Goal: Find contact information: Find contact information

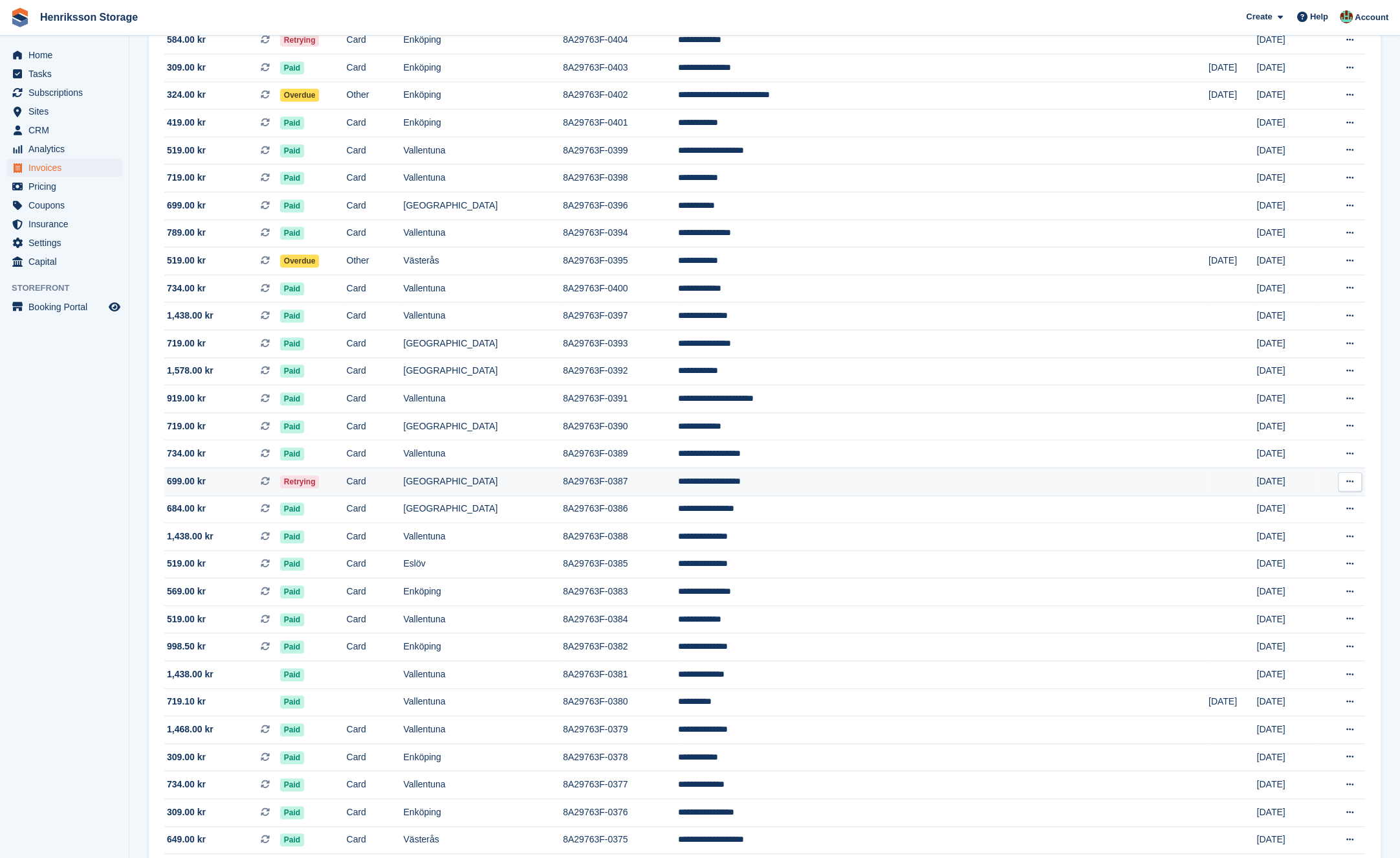
scroll to position [806, 0]
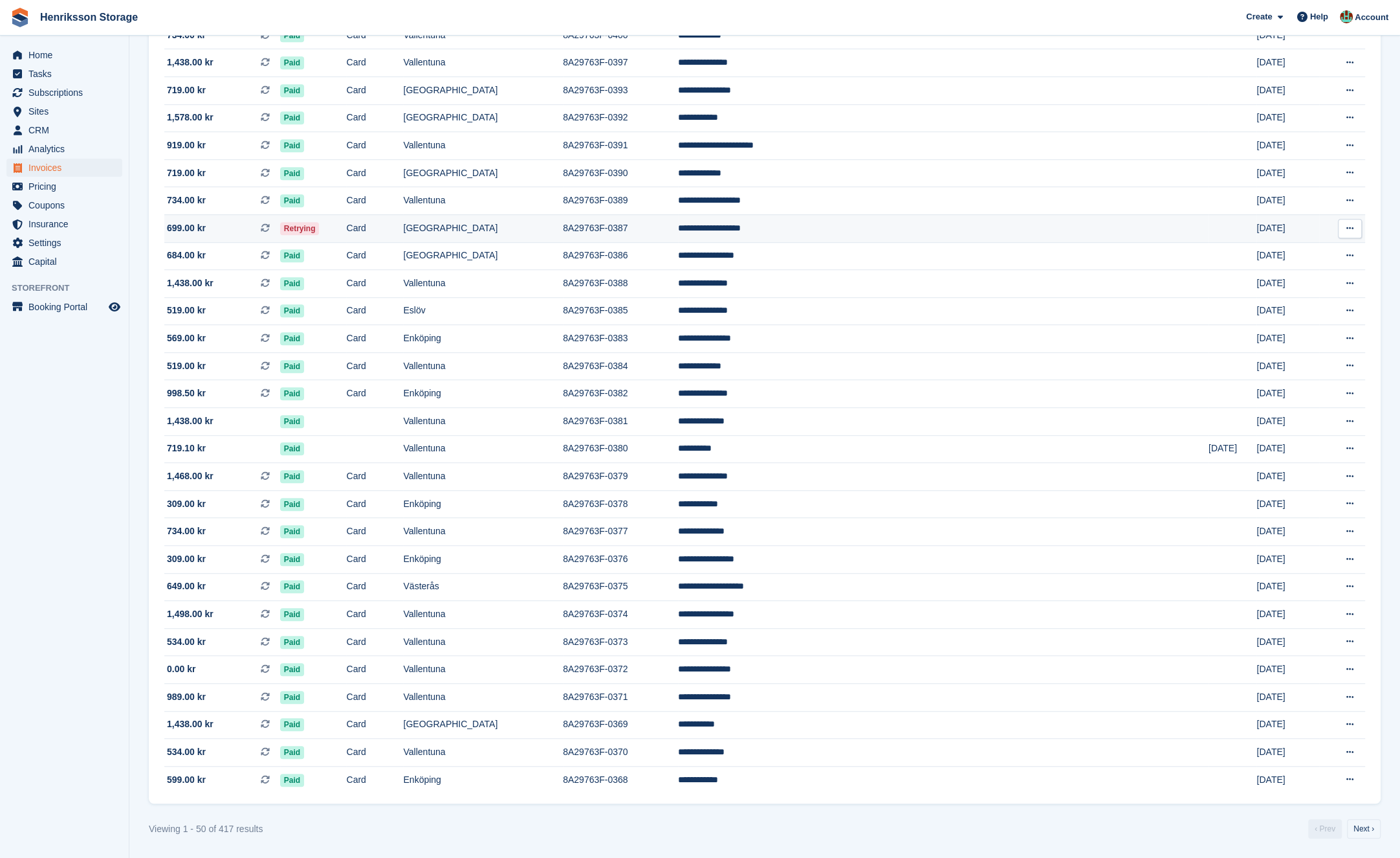
click at [403, 234] on td "Card" at bounding box center [374, 228] width 57 height 28
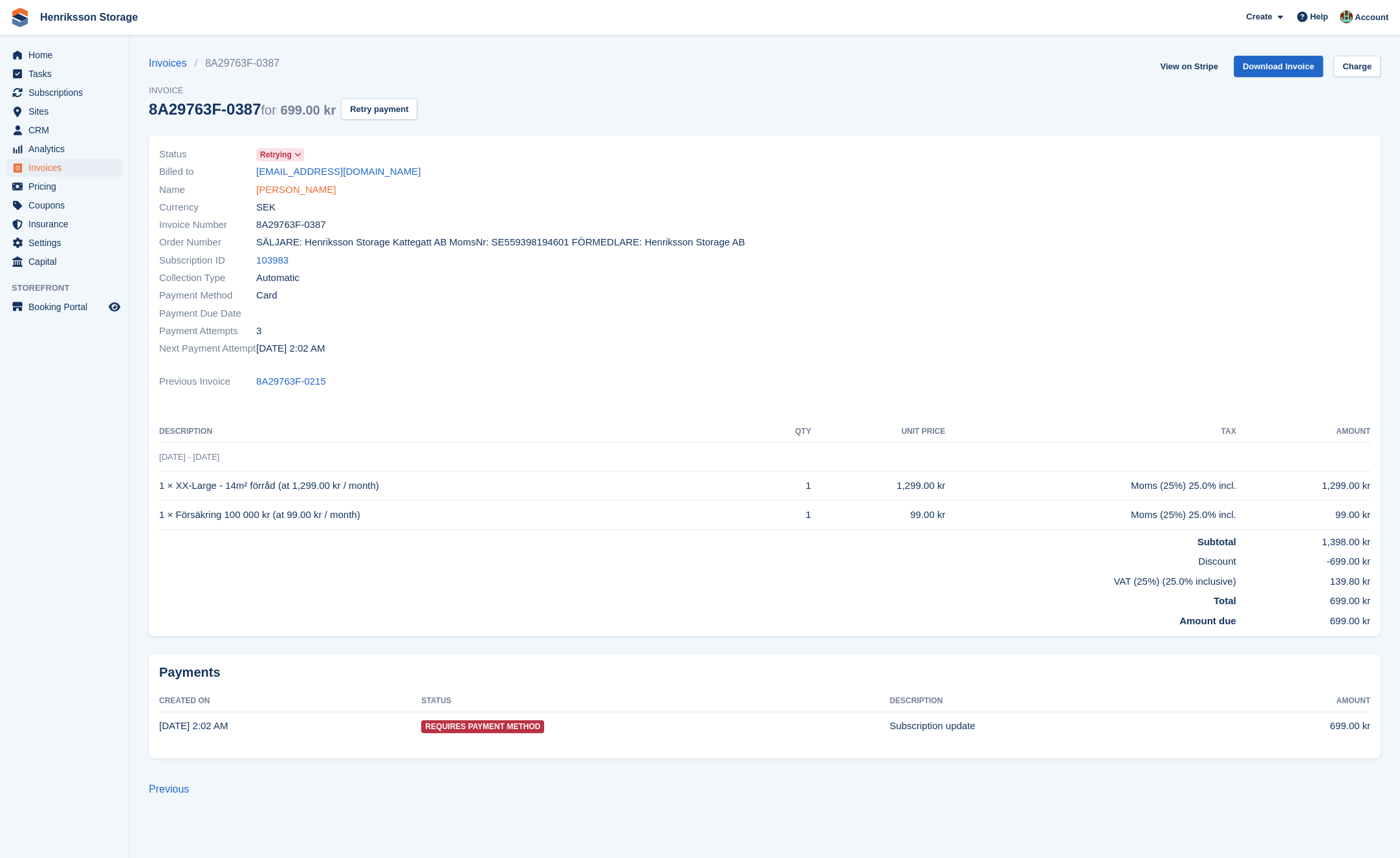
click at [301, 189] on link "Kristina Gustafsson" at bounding box center [295, 189] width 80 height 15
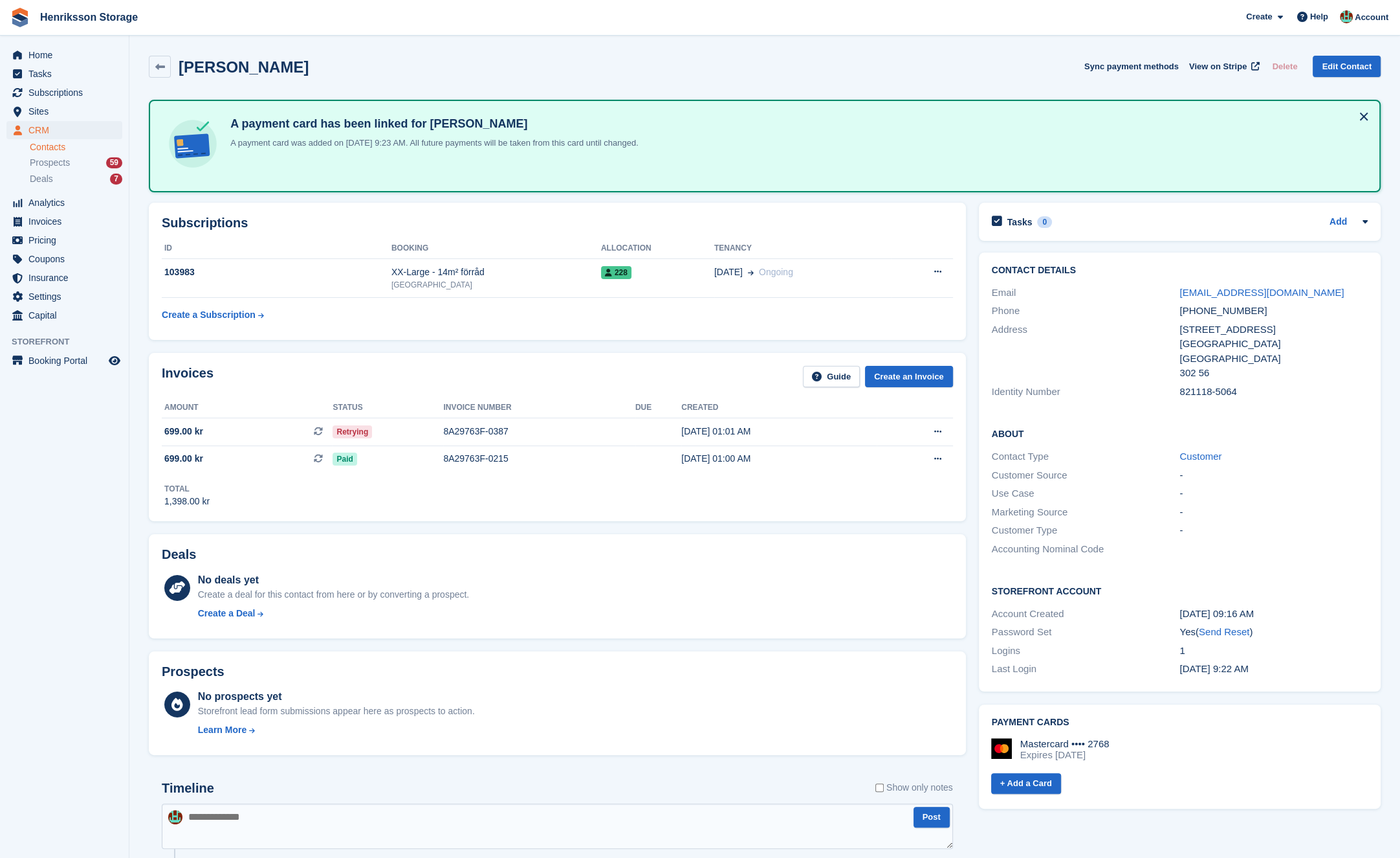
click at [1196, 313] on div "+46705885015" at bounding box center [1273, 310] width 188 height 15
copy div "+46705885015"
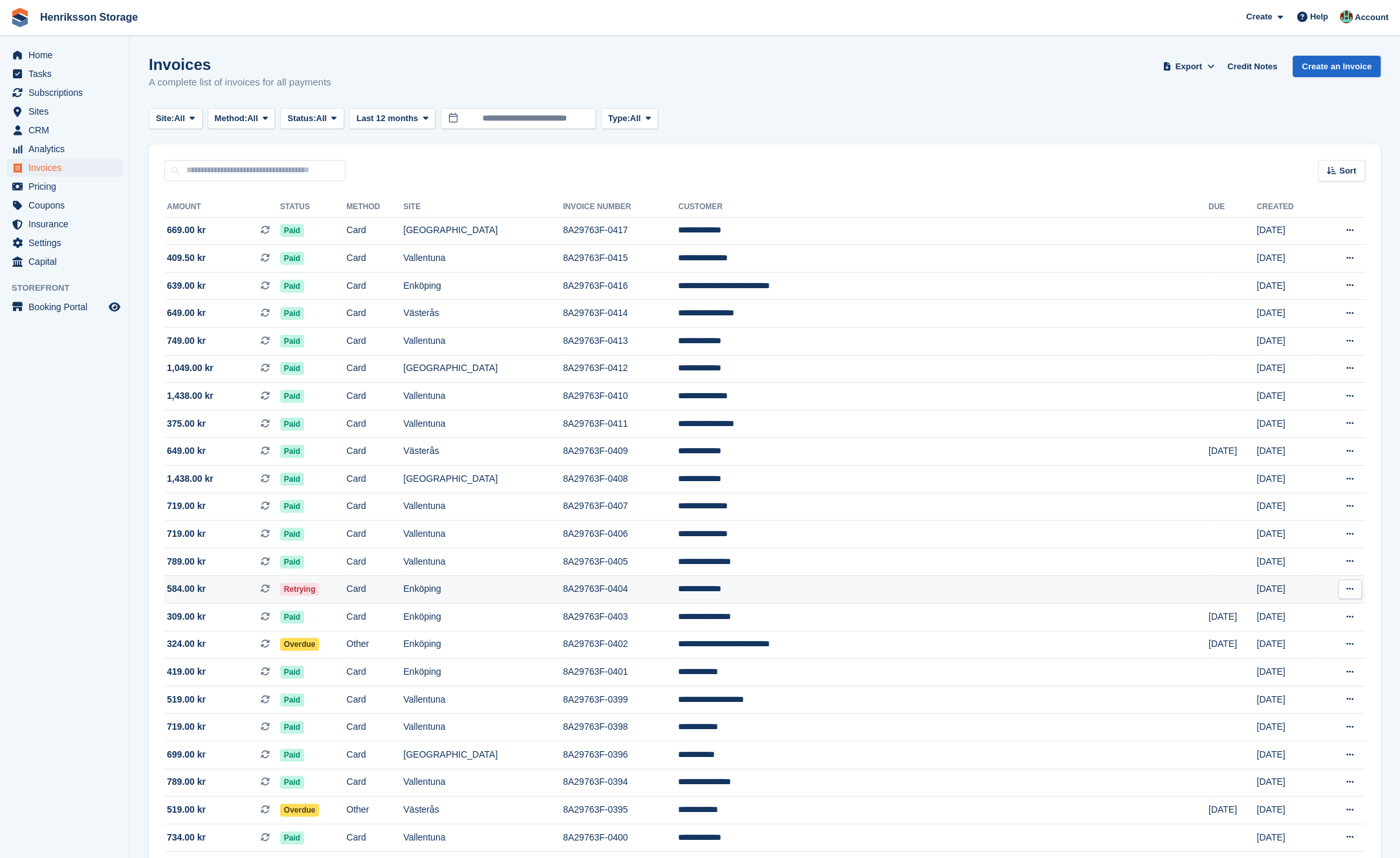
click at [403, 583] on td "Card" at bounding box center [374, 590] width 57 height 28
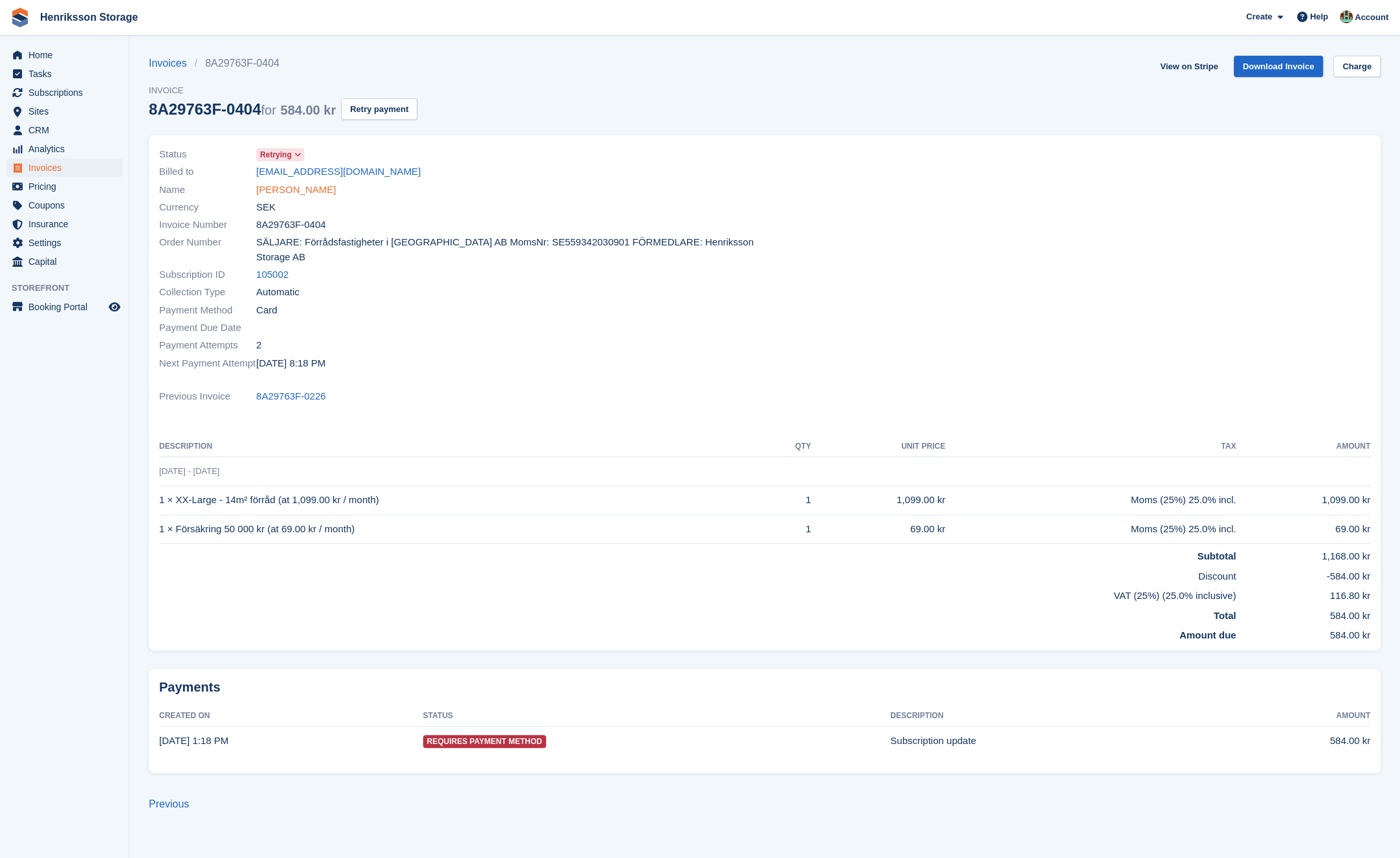
click at [277, 188] on link "Nyota Mangapi" at bounding box center [295, 189] width 80 height 15
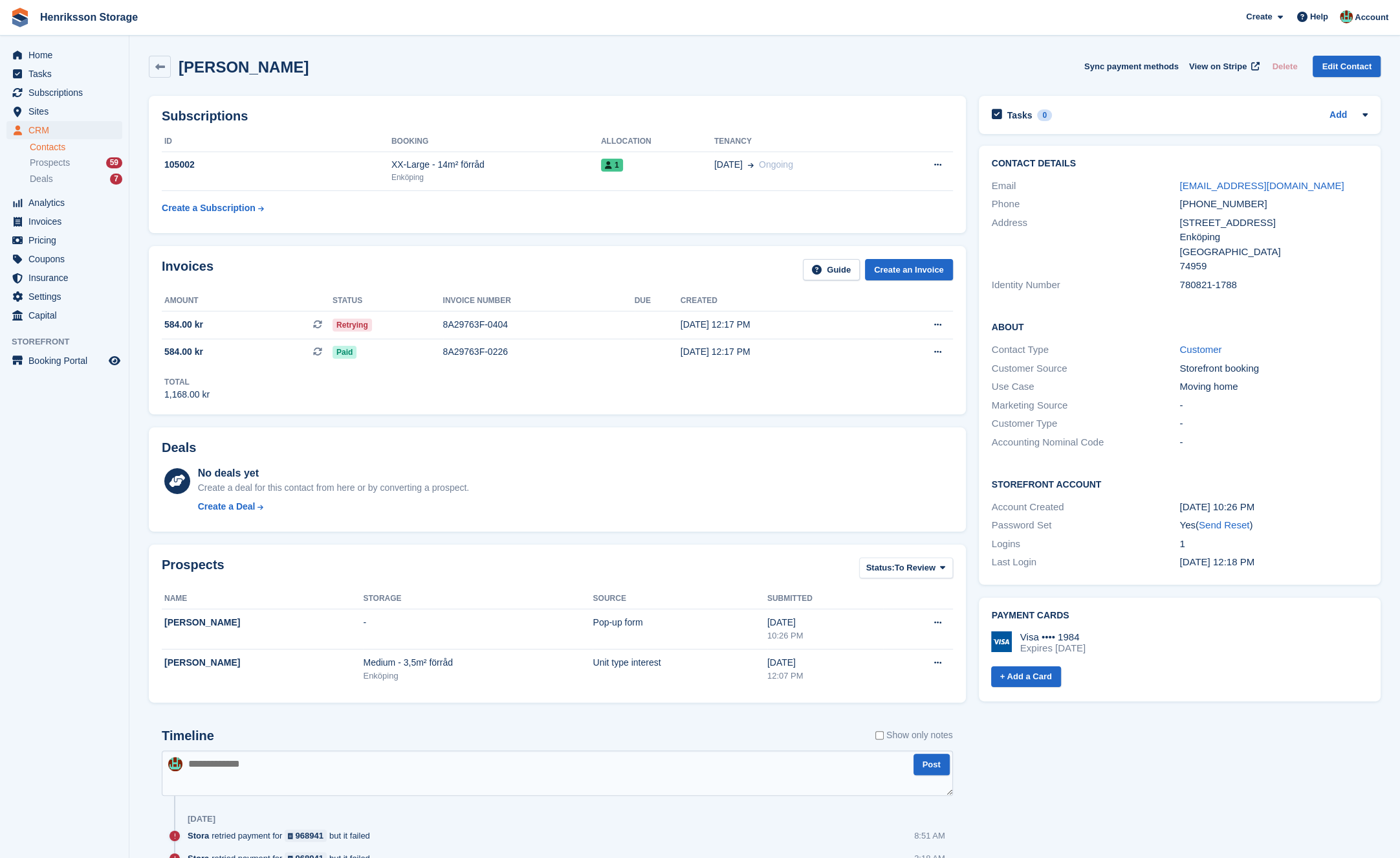
click at [1210, 212] on div "Phone +46739333309" at bounding box center [1179, 203] width 376 height 18
click at [1209, 208] on div "+46739333309" at bounding box center [1273, 204] width 188 height 15
click at [1209, 207] on div "+46739333309" at bounding box center [1273, 204] width 188 height 15
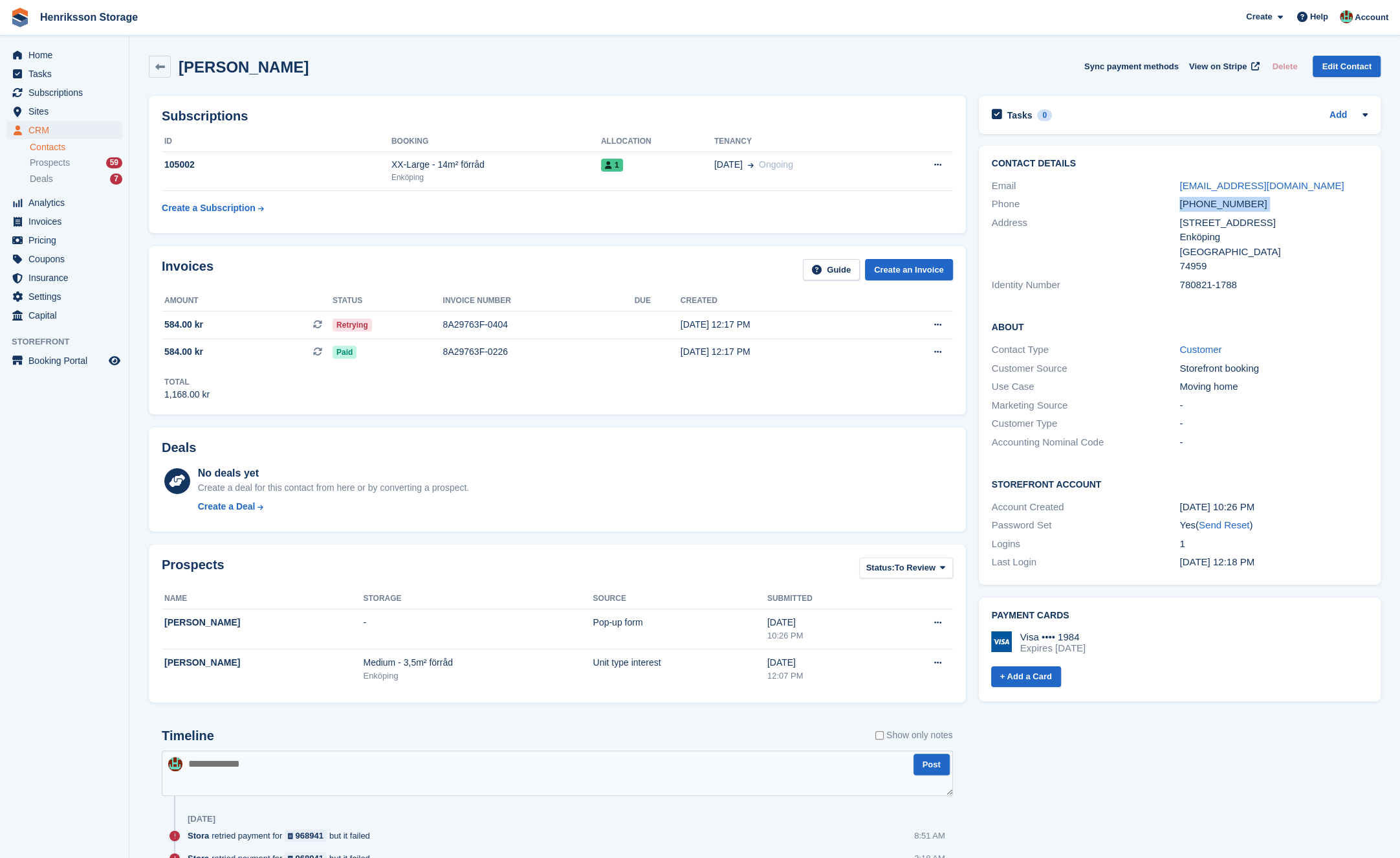
copy div "+46739333309"
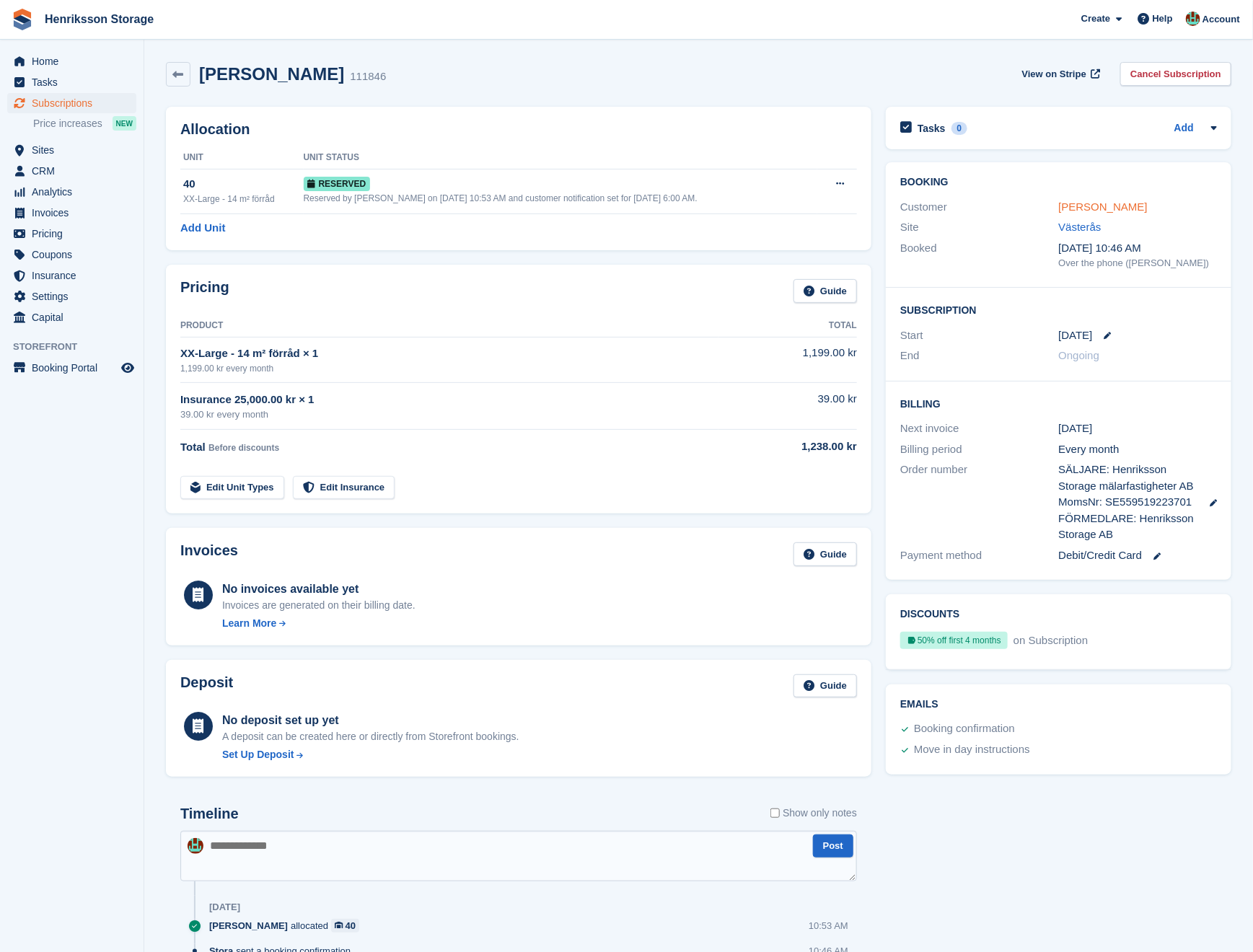
click at [1099, 209] on link "Annika Selg" at bounding box center [1103, 206] width 89 height 13
